Goal: Task Accomplishment & Management: Use online tool/utility

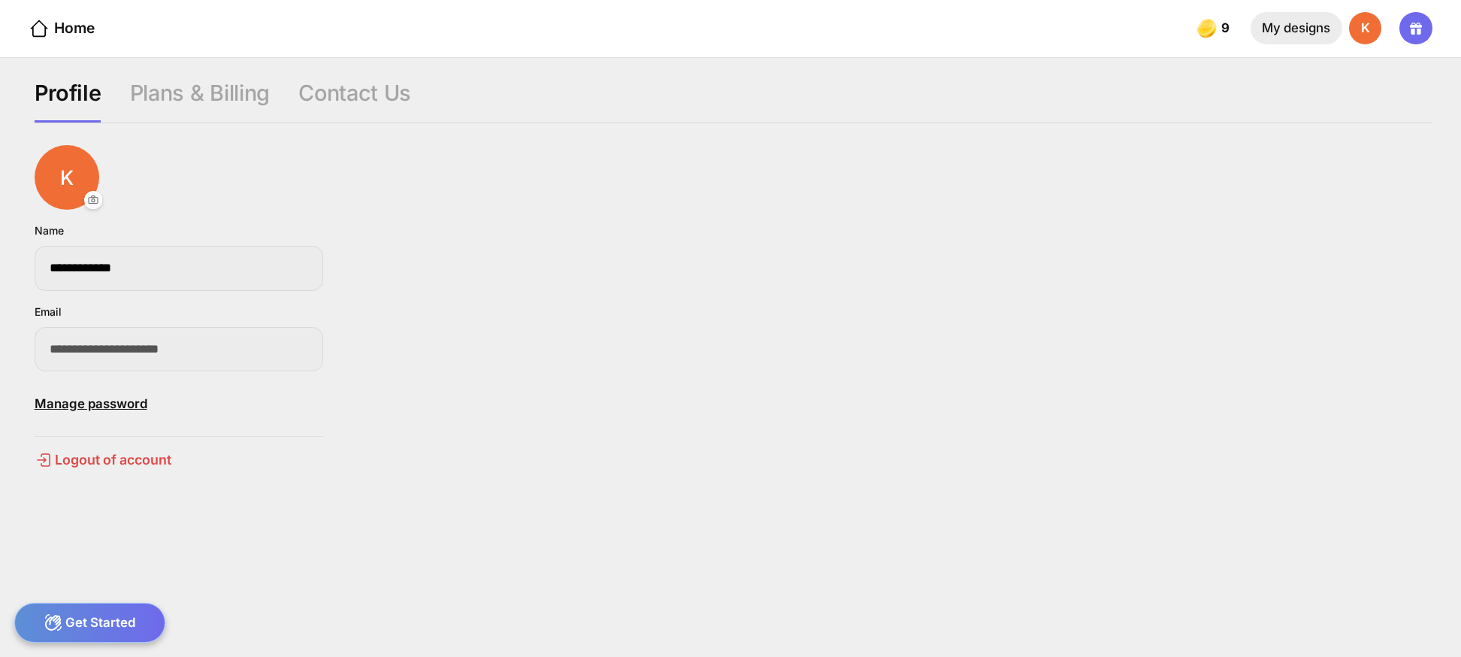
click at [1258, 24] on div "My designs" at bounding box center [1296, 28] width 92 height 32
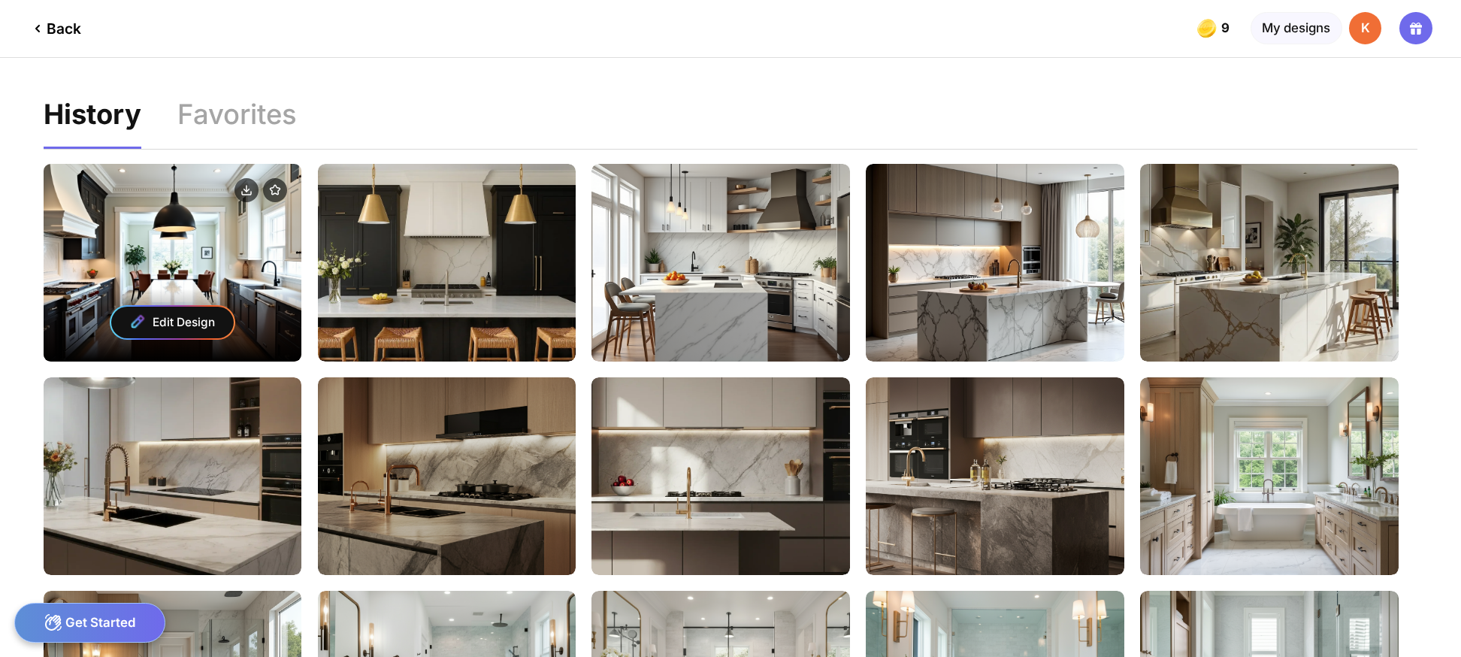
click at [186, 213] on div at bounding box center [173, 192] width 258 height 56
click at [216, 228] on div "Edit Design" at bounding box center [173, 263] width 258 height 198
click at [283, 337] on div "Edit Design" at bounding box center [173, 322] width 258 height 78
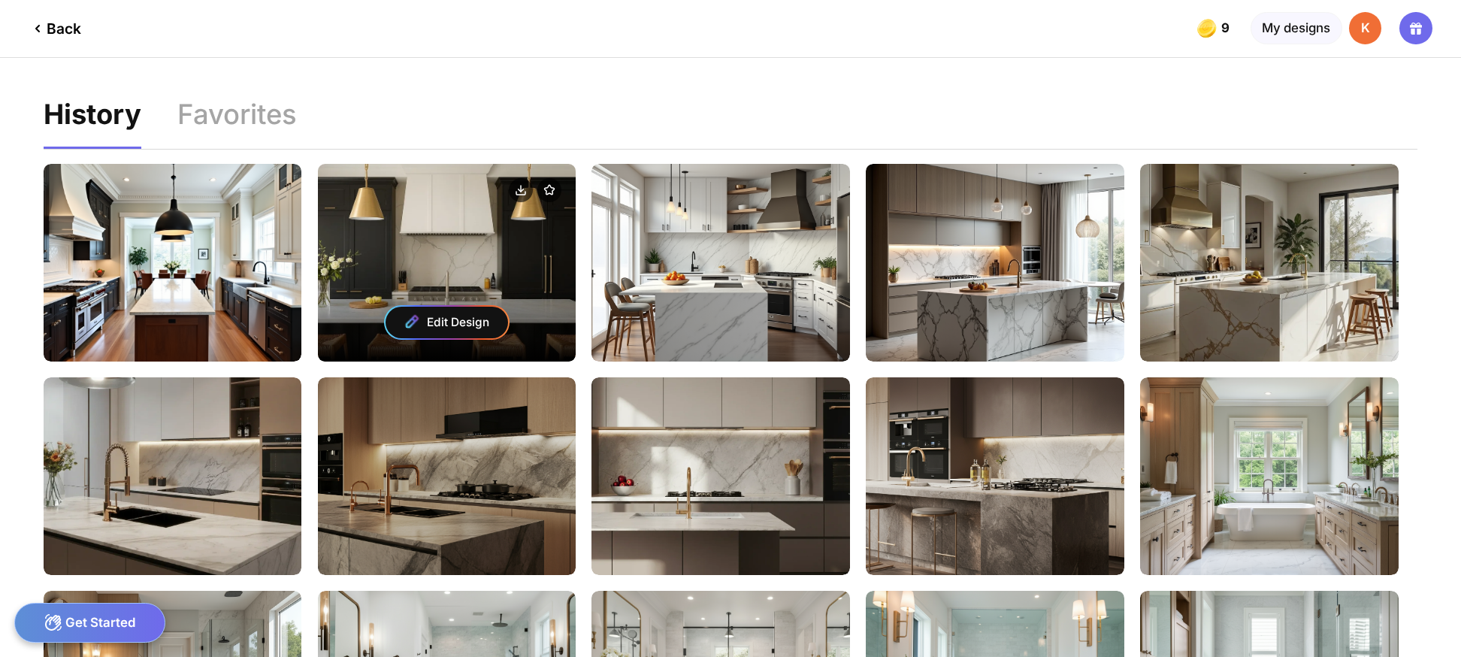
click at [497, 196] on div at bounding box center [447, 192] width 258 height 56
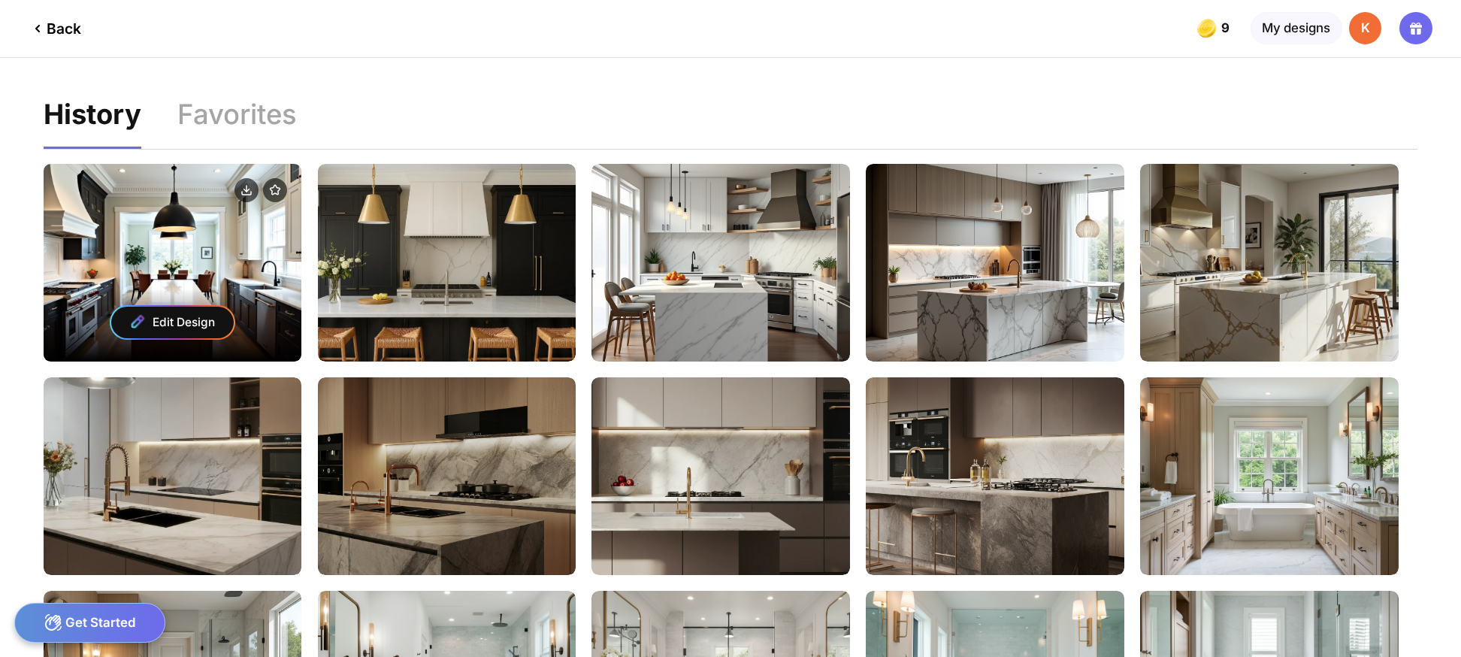
click at [279, 273] on div "Edit Design" at bounding box center [173, 263] width 258 height 198
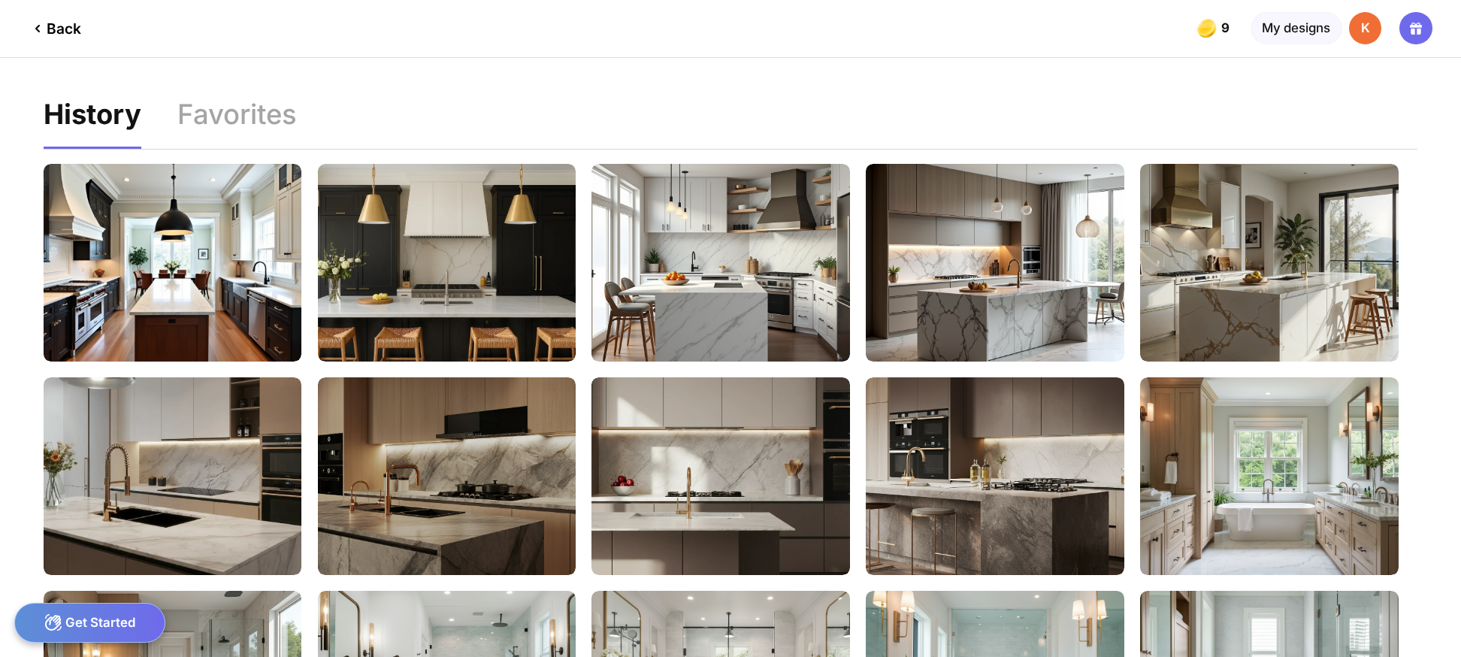
click at [36, 29] on icon at bounding box center [37, 29] width 3 height 6
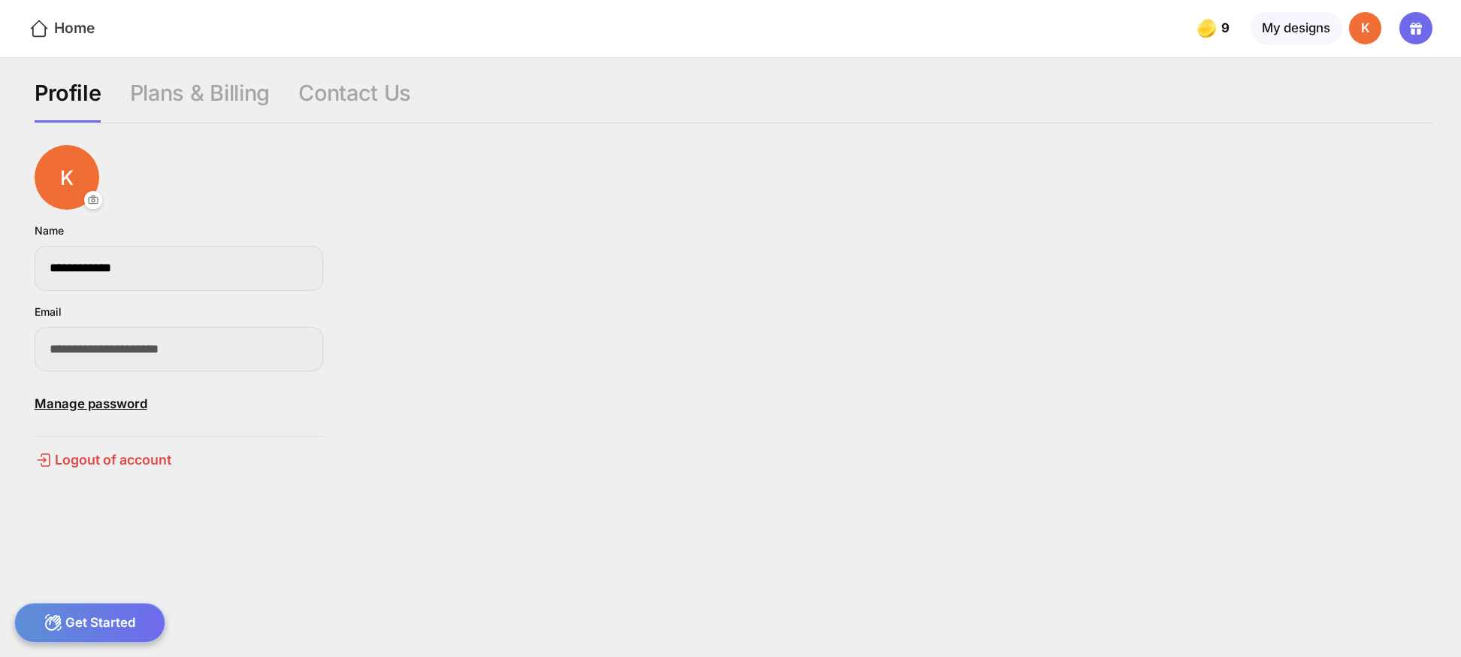
click at [52, 20] on div "Home" at bounding box center [62, 29] width 66 height 22
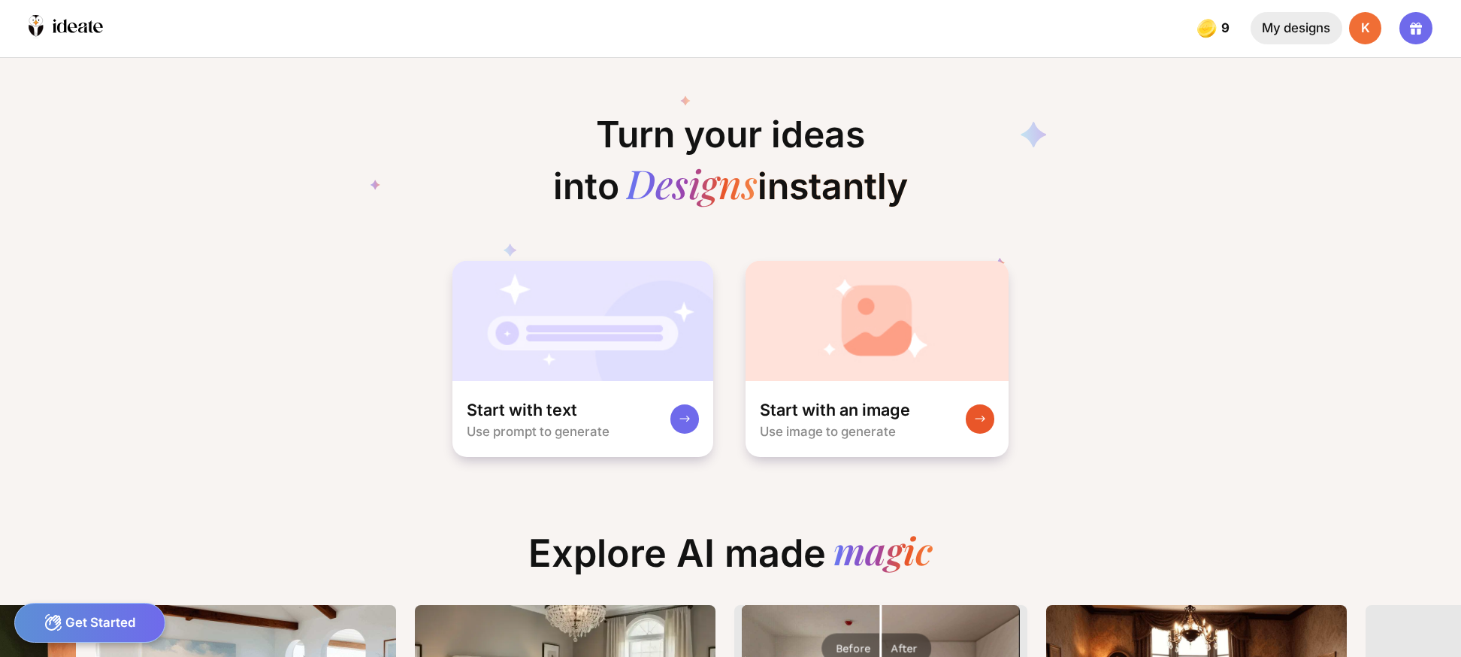
click at [1308, 28] on div "My designs" at bounding box center [1296, 28] width 92 height 32
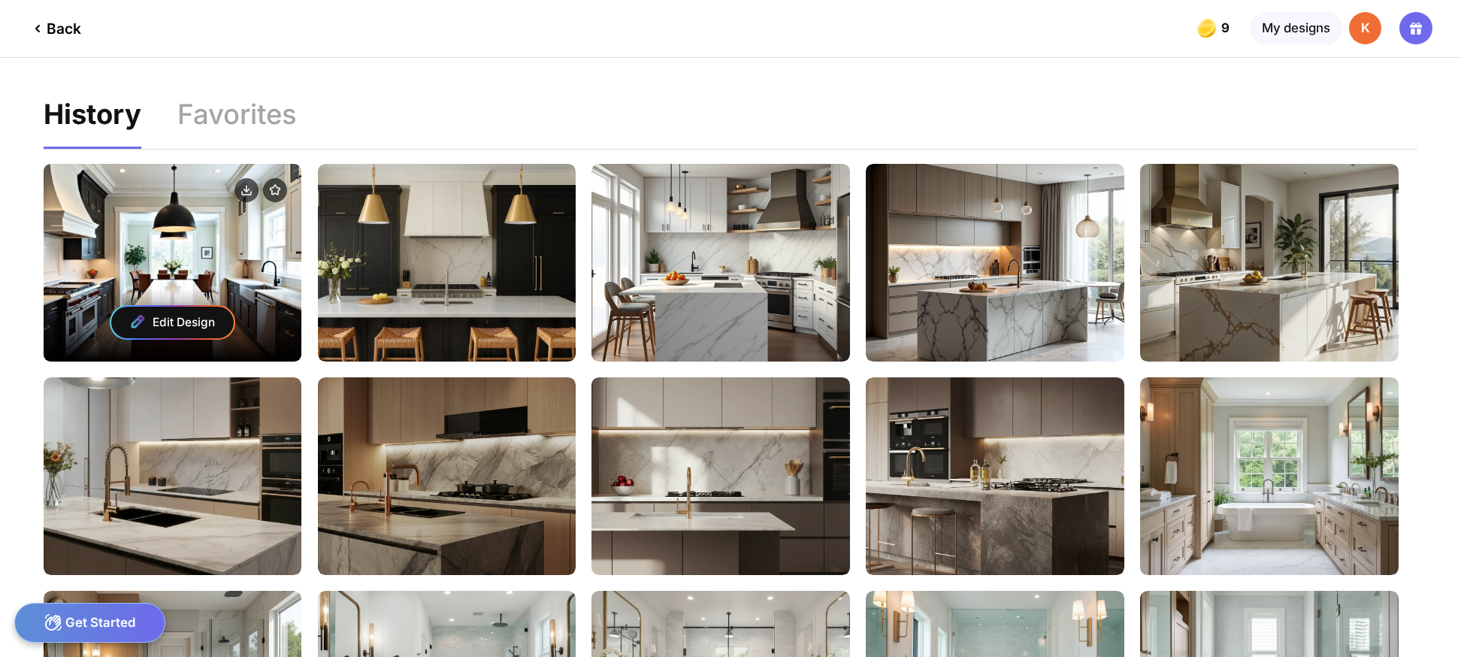
click at [231, 225] on div "Edit Design" at bounding box center [173, 263] width 258 height 198
click at [170, 328] on div "Edit Design" at bounding box center [172, 323] width 123 height 32
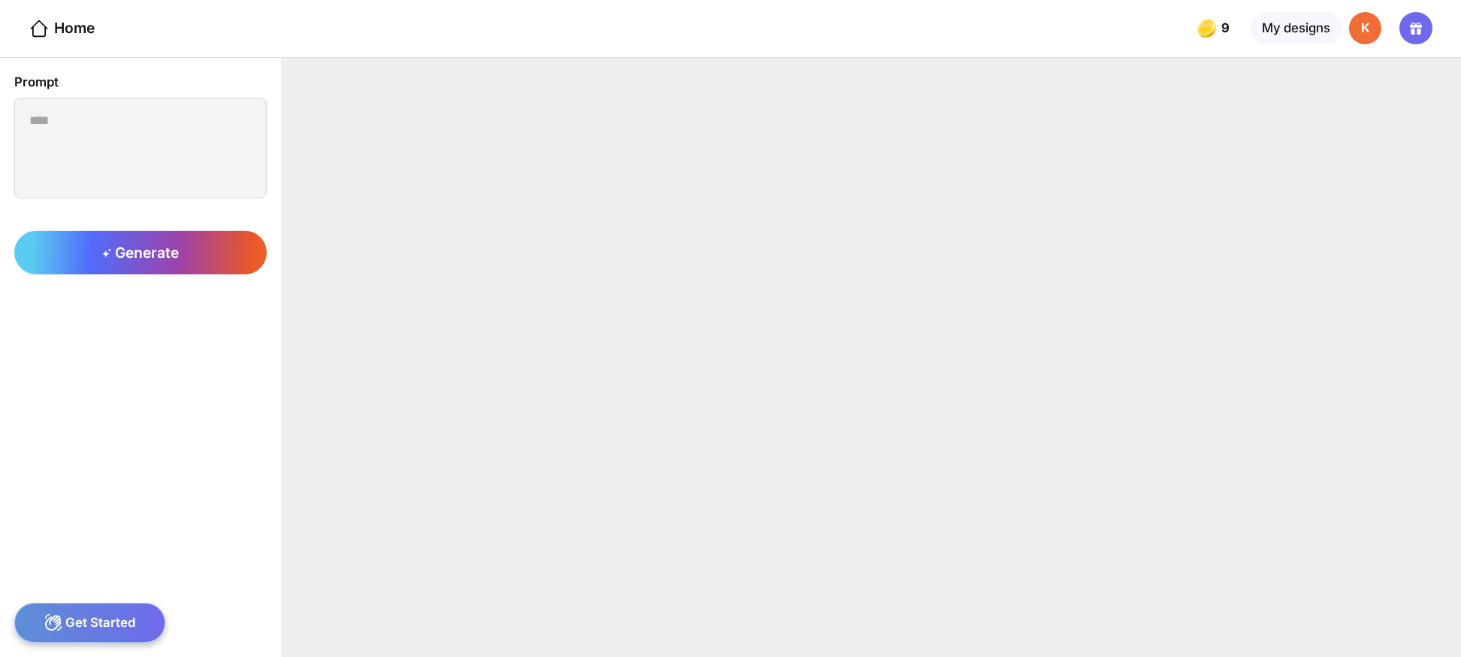
type textarea "**********"
